Goal: Information Seeking & Learning: Compare options

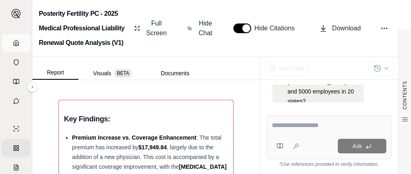
click at [12, 43] on link "Home" at bounding box center [16, 43] width 28 height 18
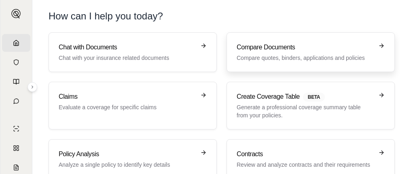
click at [312, 54] on p "Compare quotes, binders, applications and policies" at bounding box center [305, 58] width 137 height 8
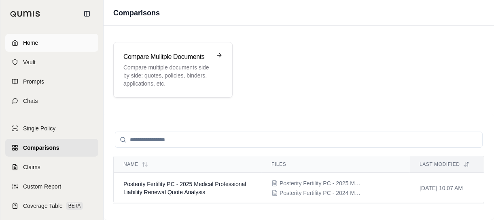
click at [15, 40] on link "Home" at bounding box center [51, 43] width 93 height 18
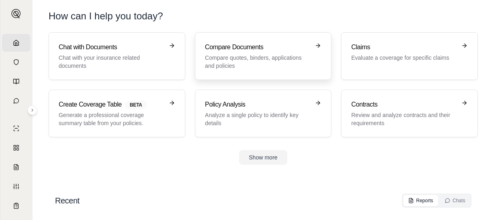
click at [268, 61] on p "Compare quotes, binders, applications and policies" at bounding box center [257, 62] width 105 height 16
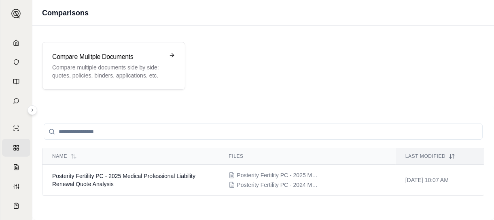
click at [180, 133] on input "search" at bounding box center [263, 132] width 439 height 16
click at [177, 133] on input "search" at bounding box center [263, 132] width 439 height 16
click at [53, 131] on circle at bounding box center [51, 131] width 4 height 4
click at [131, 61] on div "Compare Mulitple Documents Compare multiple documents side by side: quotes, pol…" at bounding box center [108, 66] width 112 height 28
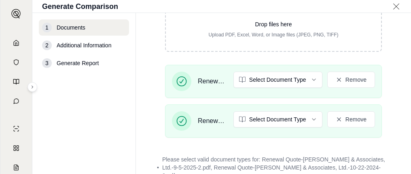
scroll to position [148, 0]
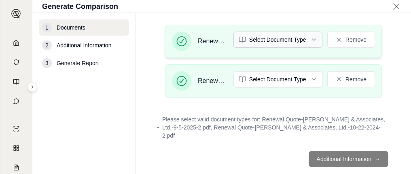
click at [310, 39] on html "Home Vault Prompts Chats Single Policy Comparisons Claims Custom Report Coverag…" at bounding box center [205, 87] width 411 height 174
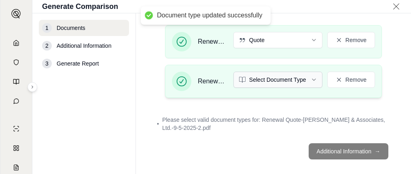
click at [310, 79] on html "Document type updated successfully Home Vault Prompts Chats Single Policy Compa…" at bounding box center [205, 87] width 411 height 174
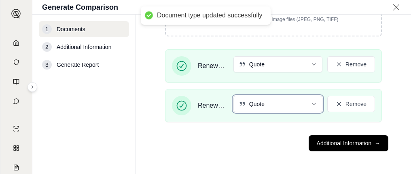
scroll to position [124, 0]
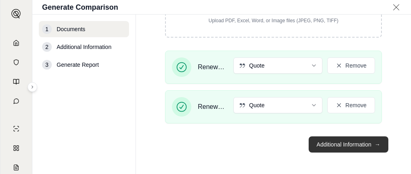
click at [330, 140] on button "Additional Information →" at bounding box center [349, 144] width 80 height 16
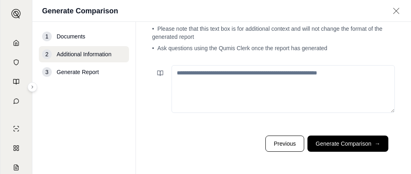
click at [217, 79] on textarea at bounding box center [282, 89] width 223 height 48
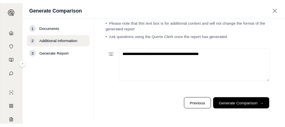
scroll to position [28, 0]
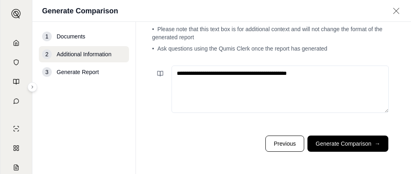
click at [199, 89] on textarea "**********" at bounding box center [279, 89] width 217 height 47
drag, startPoint x: 195, startPoint y: 73, endPoint x: 229, endPoint y: 74, distance: 34.0
click at [229, 74] on textarea "**********" at bounding box center [279, 89] width 217 height 47
click at [289, 76] on textarea "**********" at bounding box center [279, 89] width 217 height 47
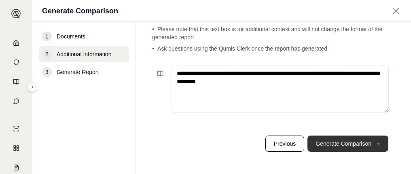
type textarea "**********"
click at [359, 143] on button "Generate Comparison →" at bounding box center [347, 143] width 81 height 16
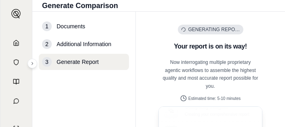
scroll to position [28, 0]
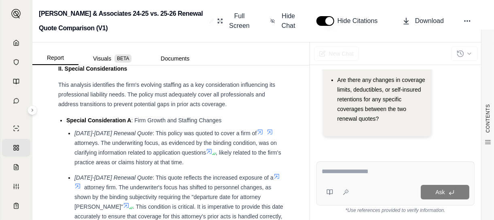
scroll to position [1092, 0]
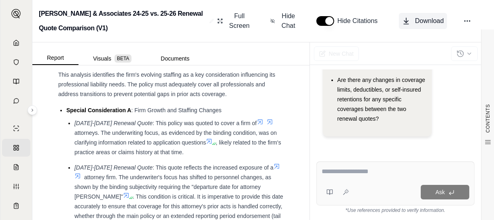
click at [410, 21] on span "Download" at bounding box center [429, 21] width 29 height 10
